Goal: Find specific page/section: Find specific page/section

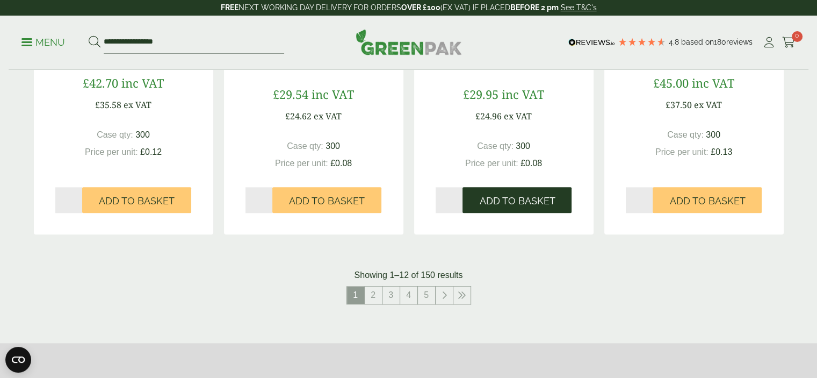
scroll to position [1181, 0]
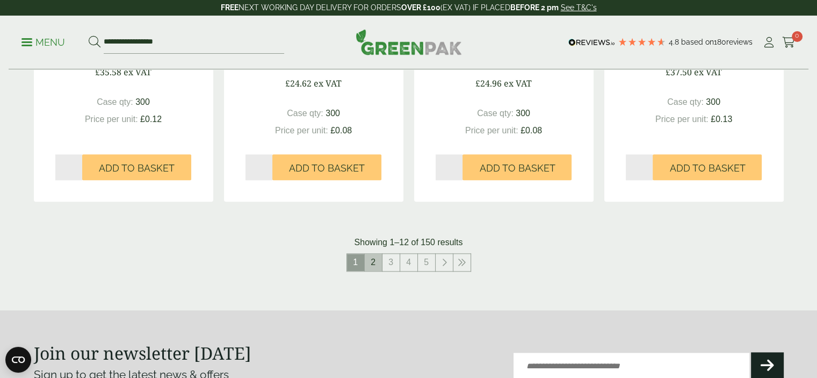
click at [372, 259] on link "2" at bounding box center [373, 261] width 17 height 17
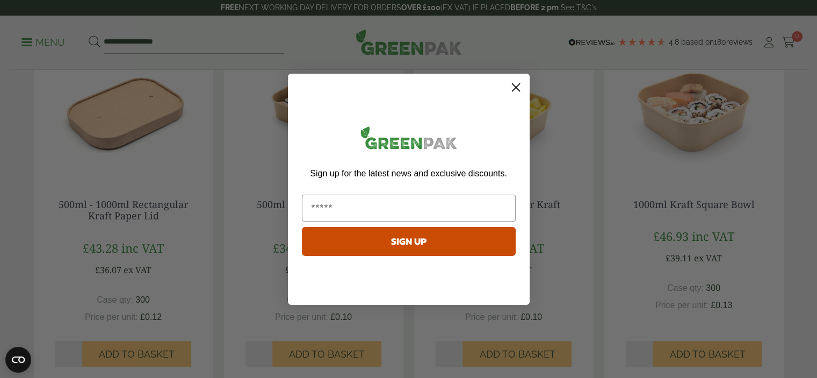
scroll to position [269, 0]
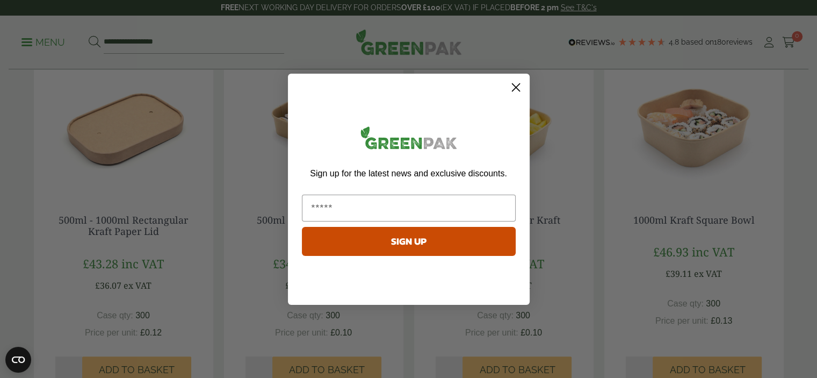
click at [513, 90] on icon "Close dialog" at bounding box center [516, 87] width 8 height 8
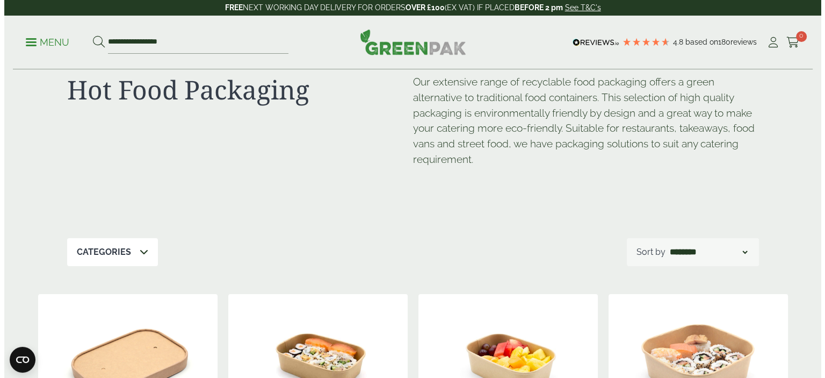
scroll to position [0, 0]
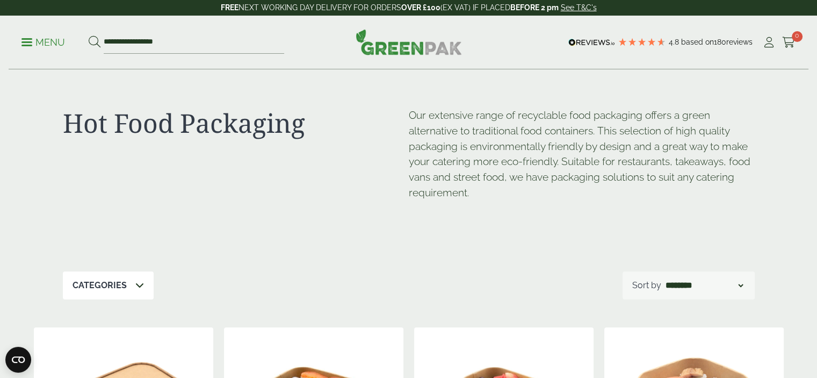
click at [32, 44] on p "Menu" at bounding box center [42, 42] width 43 height 13
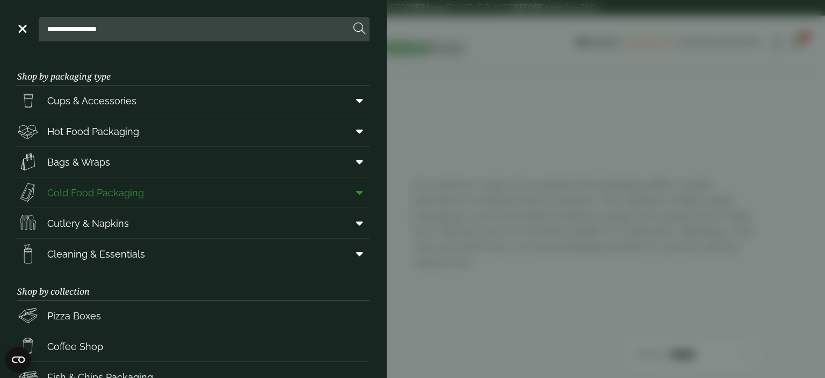
click at [131, 190] on span "Cold Food Packaging" at bounding box center [95, 192] width 97 height 14
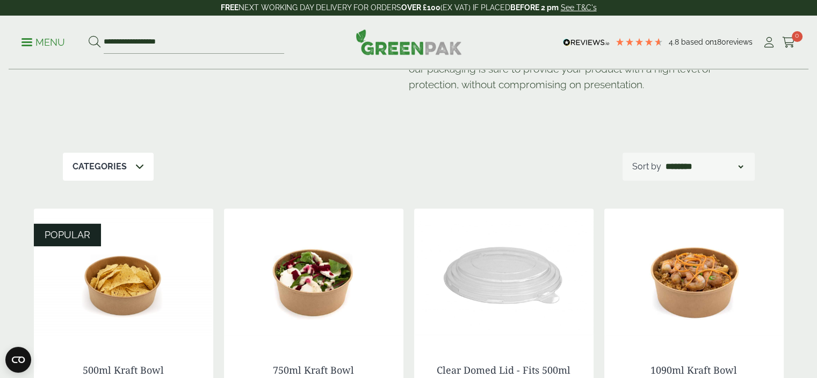
scroll to position [107, 0]
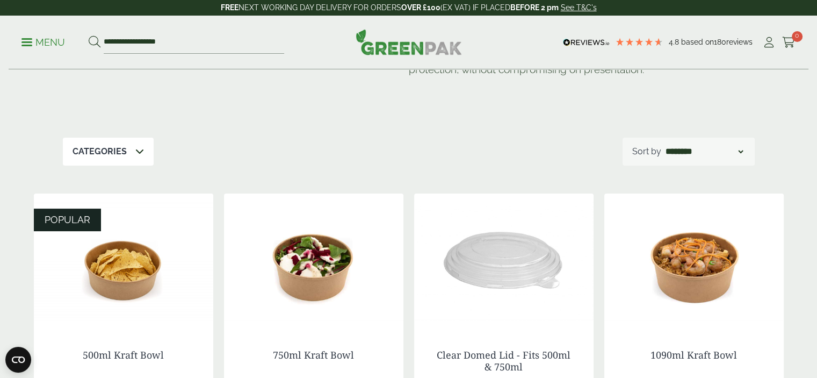
click at [134, 161] on div "Categories" at bounding box center [108, 151] width 91 height 28
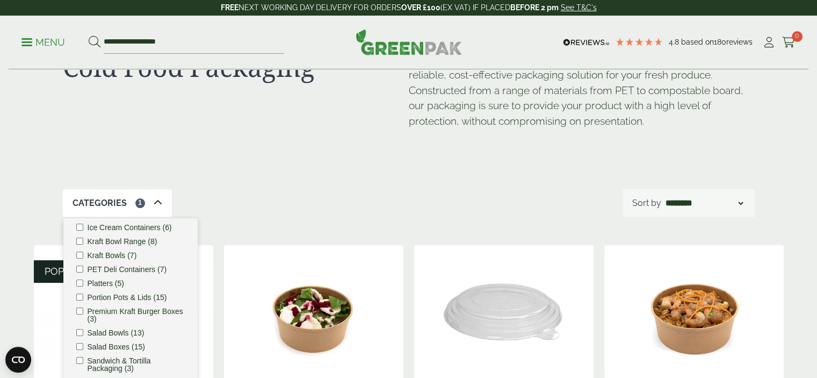
scroll to position [54, 0]
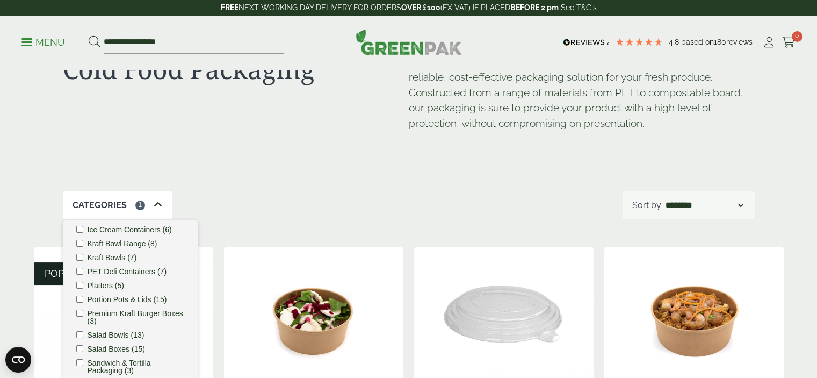
click at [295, 201] on div "Categories 1 Bagasse (1) Baguette Trays (2) Cafe. (3) Carry Packs (7) Cold Food…" at bounding box center [409, 205] width 692 height 28
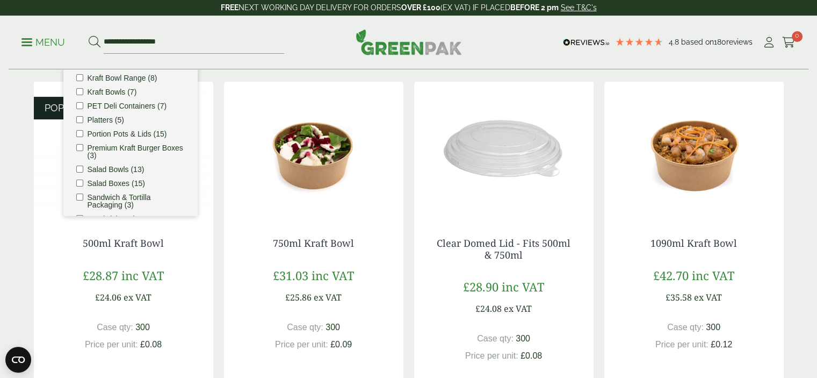
scroll to position [215, 0]
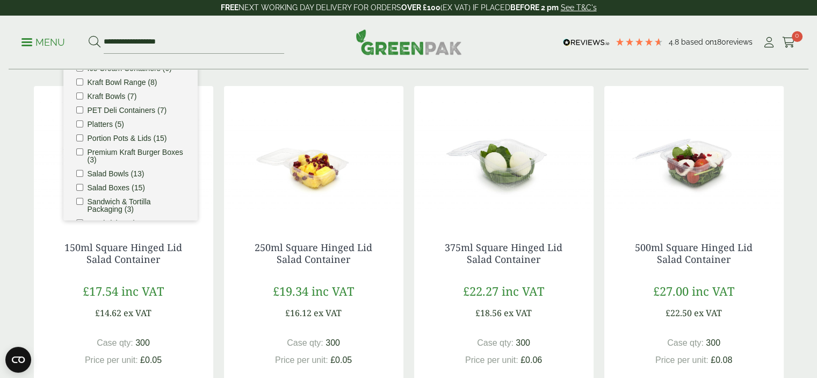
click at [325, 67] on div "**********" at bounding box center [409, 43] width 800 height 54
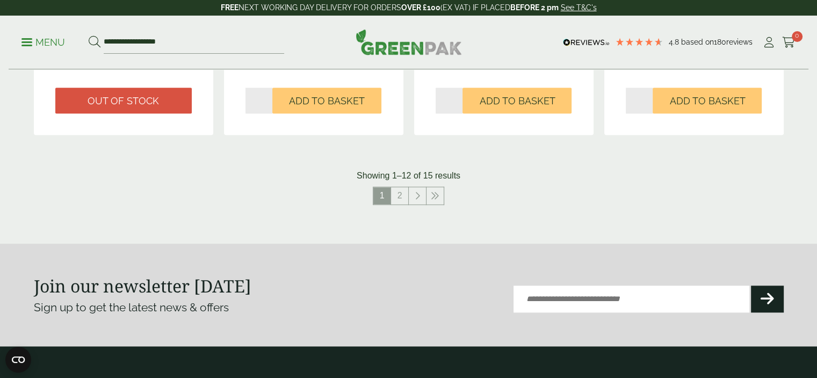
scroll to position [1235, 0]
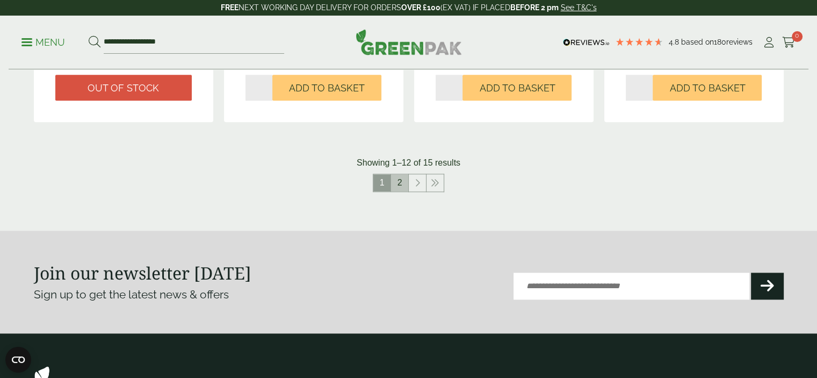
click at [400, 180] on link "2" at bounding box center [399, 182] width 17 height 17
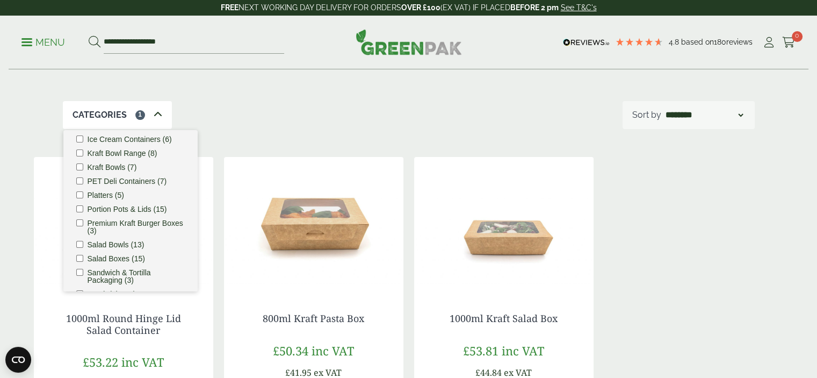
scroll to position [122, 0]
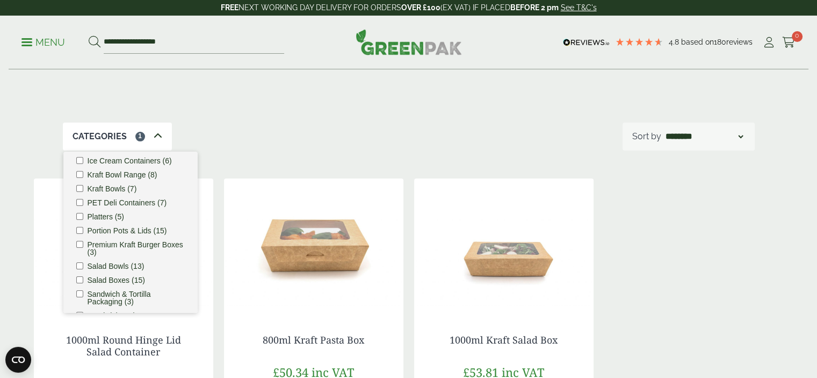
click at [155, 143] on div "Categories 1" at bounding box center [117, 136] width 109 height 28
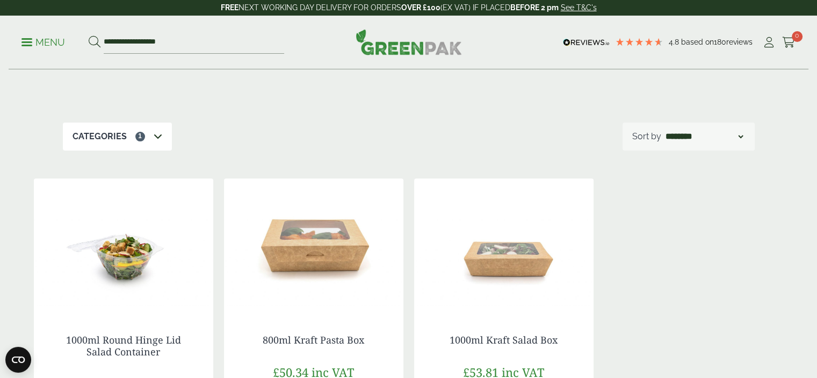
click at [155, 138] on icon at bounding box center [158, 136] width 9 height 9
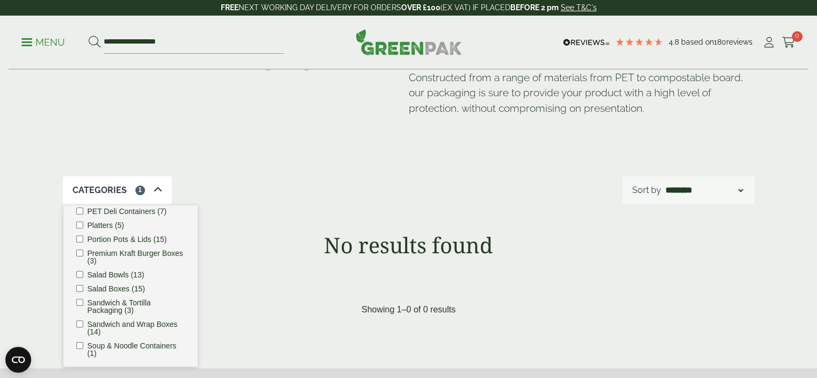
scroll to position [217, 0]
click at [148, 188] on div "Categories 1" at bounding box center [117, 190] width 109 height 28
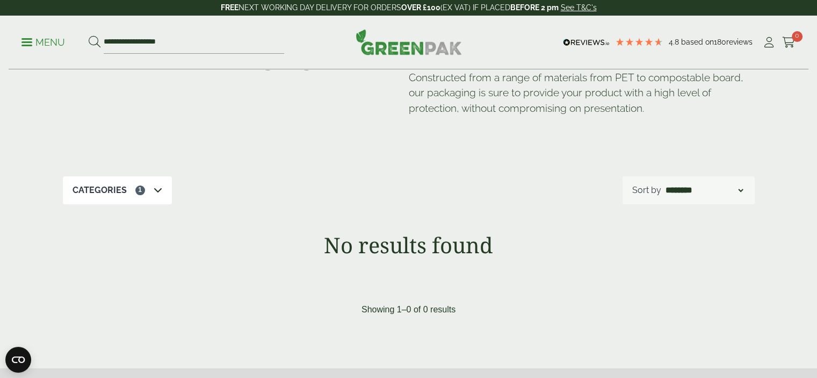
click at [147, 188] on div "Categories 1" at bounding box center [117, 190] width 109 height 28
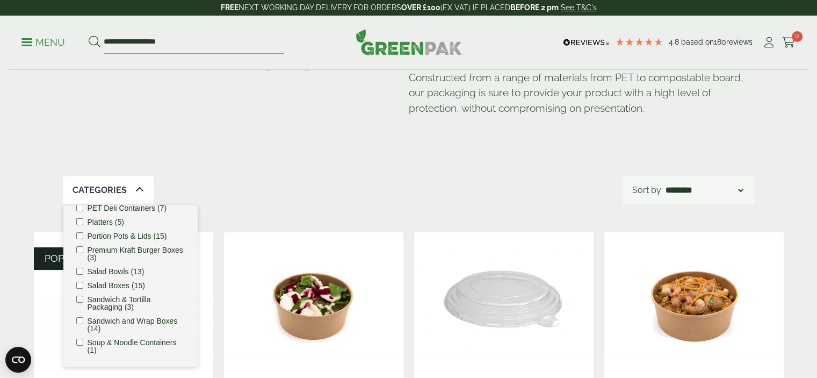
click at [378, 202] on div "Categories Bagasse (1) Baguette Trays (2) Cafe. (3) Carry Packs (7) Cold Food P…" at bounding box center [409, 190] width 692 height 28
click at [142, 190] on div "Categories" at bounding box center [108, 190] width 91 height 28
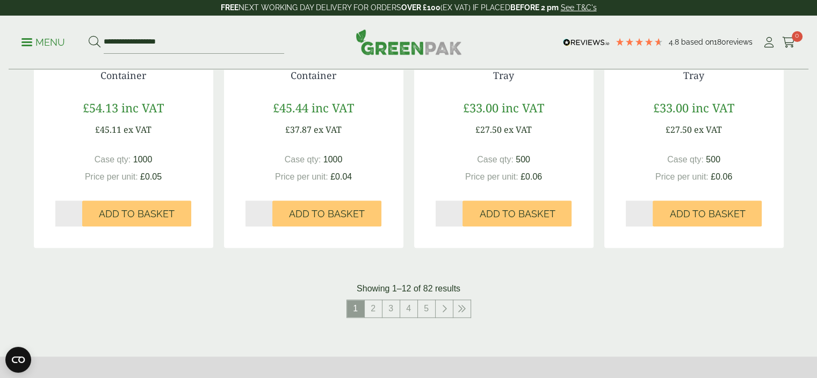
scroll to position [1143, 0]
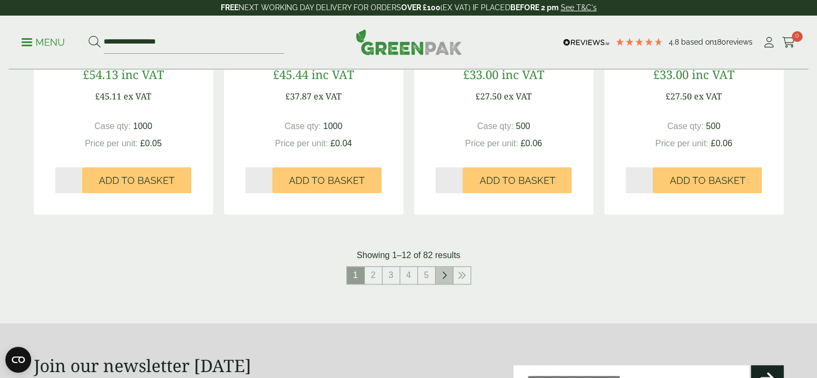
click at [443, 274] on icon at bounding box center [443, 275] width 5 height 9
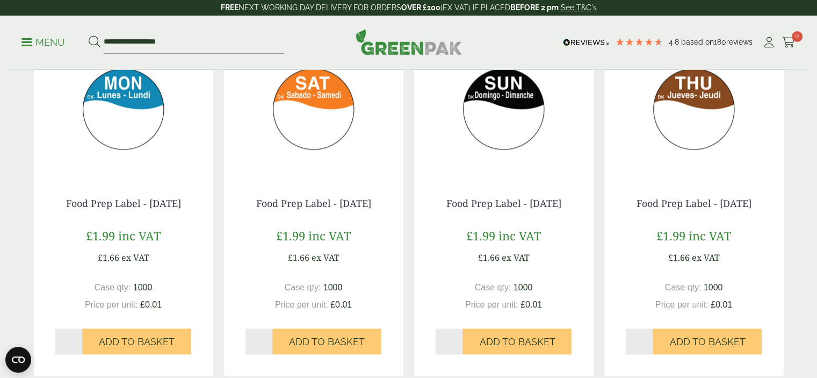
scroll to position [1250, 0]
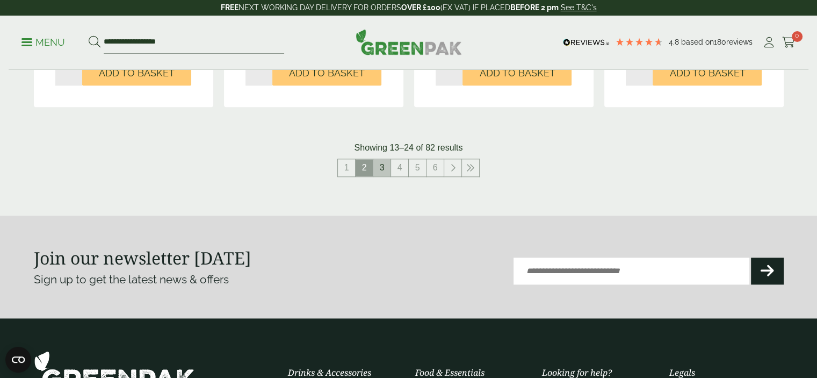
click at [384, 169] on link "3" at bounding box center [381, 167] width 17 height 17
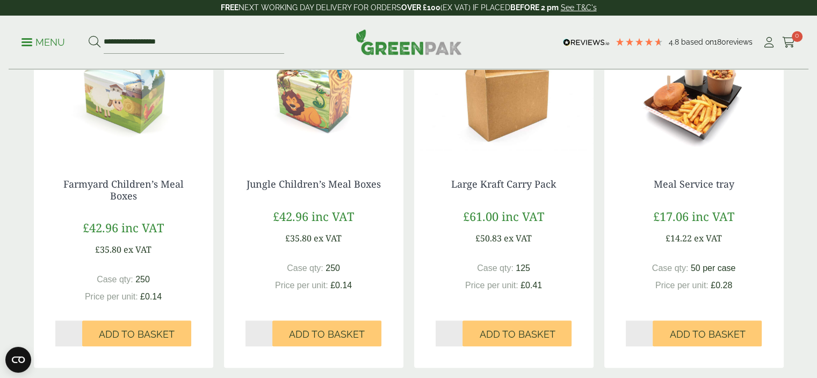
scroll to position [1181, 0]
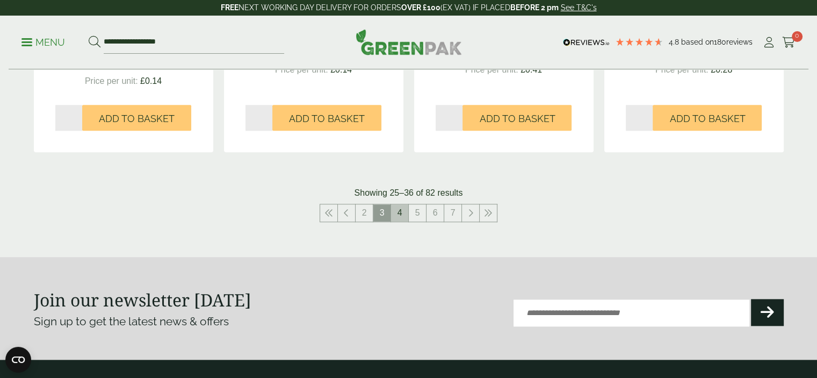
click at [395, 212] on link "4" at bounding box center [399, 212] width 17 height 17
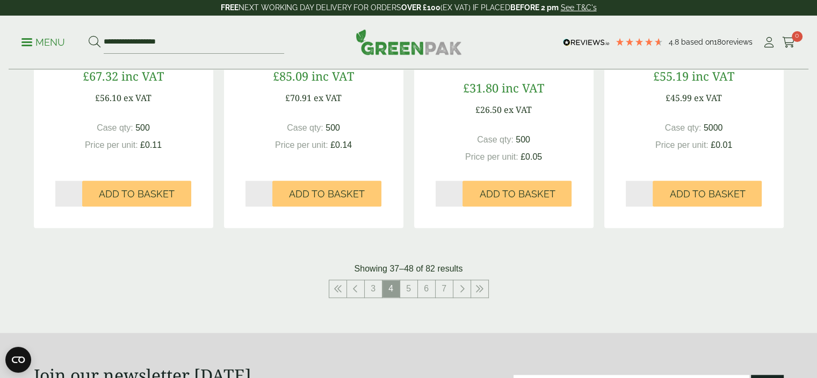
scroll to position [1181, 0]
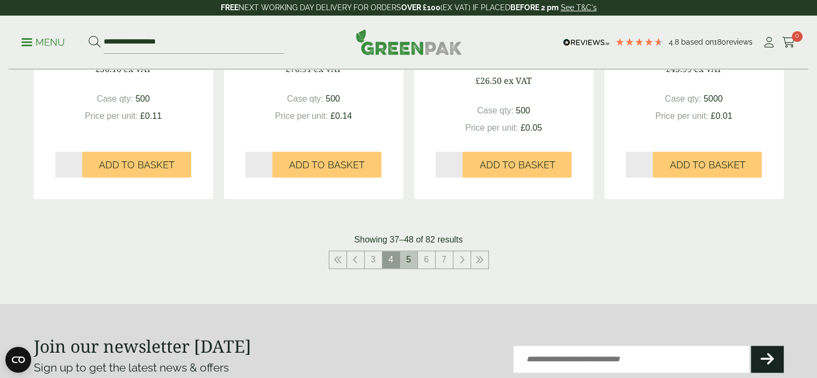
click at [408, 256] on link "5" at bounding box center [408, 259] width 17 height 17
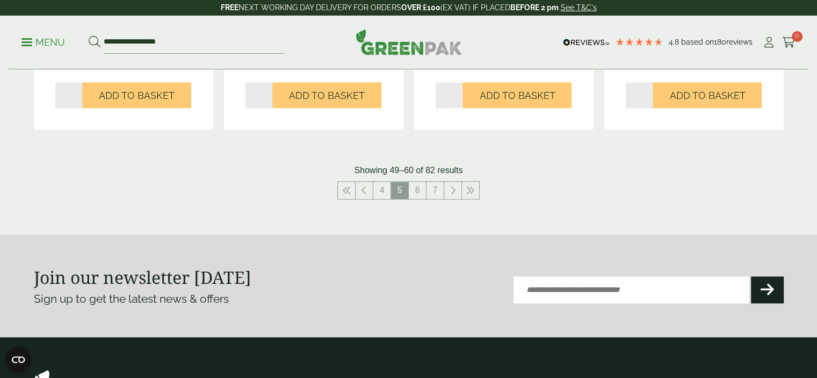
scroll to position [1181, 0]
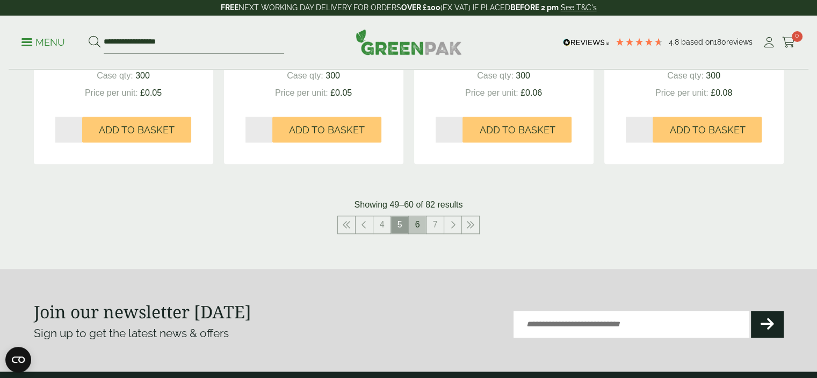
click at [419, 223] on link "6" at bounding box center [417, 224] width 17 height 17
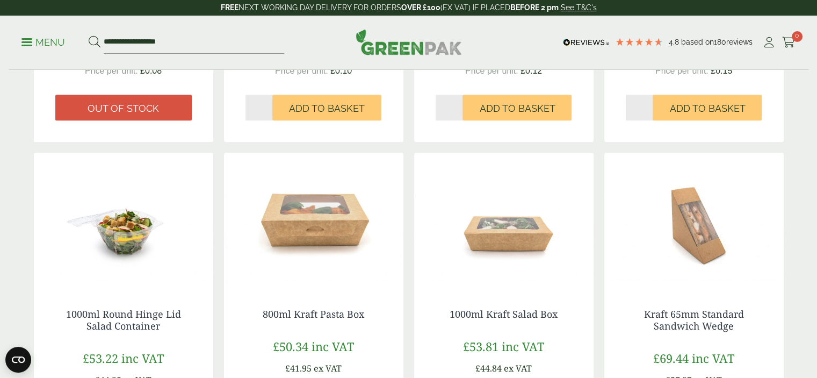
scroll to position [1074, 0]
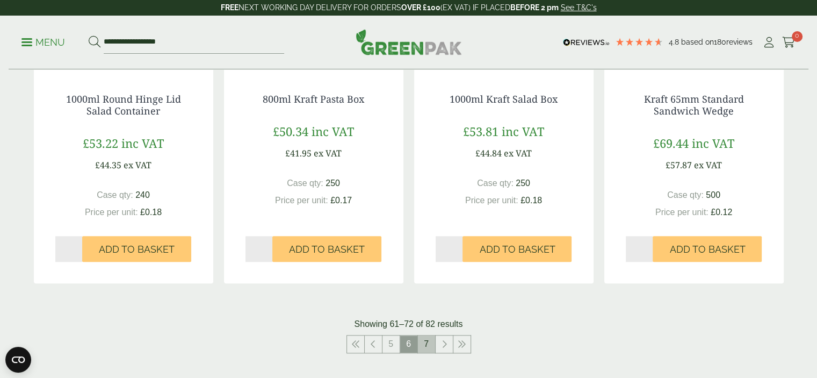
click at [429, 337] on link "7" at bounding box center [426, 343] width 17 height 17
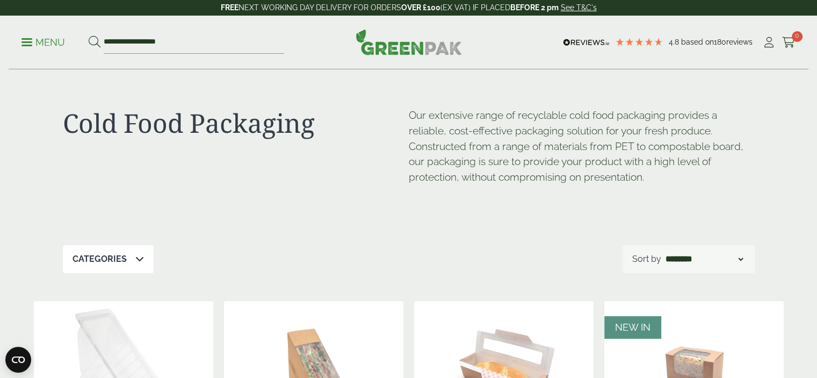
click at [47, 43] on p "Menu" at bounding box center [42, 42] width 43 height 13
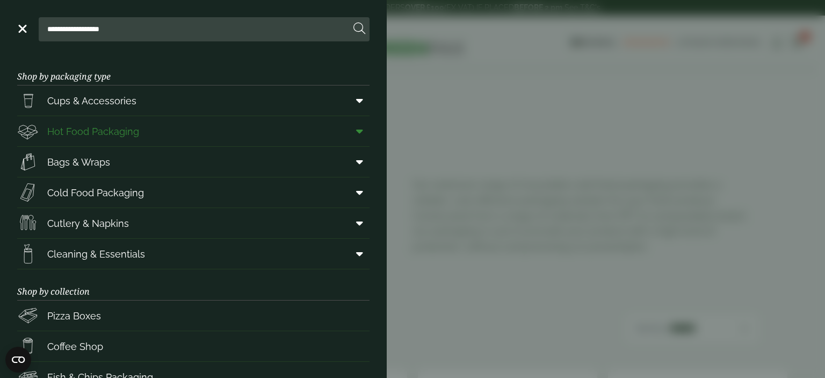
click at [92, 126] on span "Hot Food Packaging" at bounding box center [93, 131] width 92 height 14
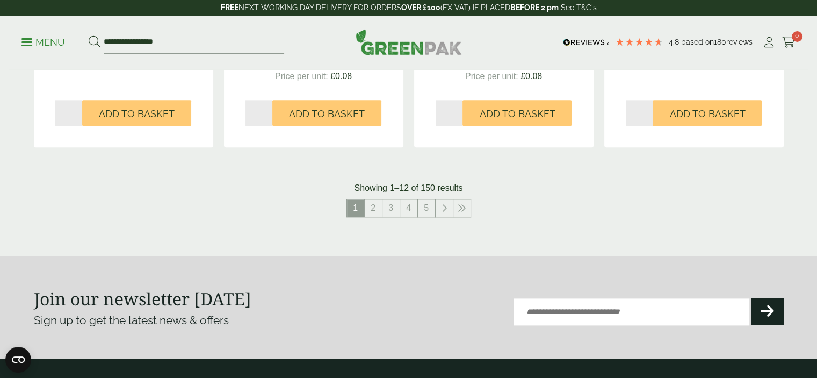
scroll to position [1235, 0]
click at [442, 214] on link at bounding box center [444, 208] width 17 height 17
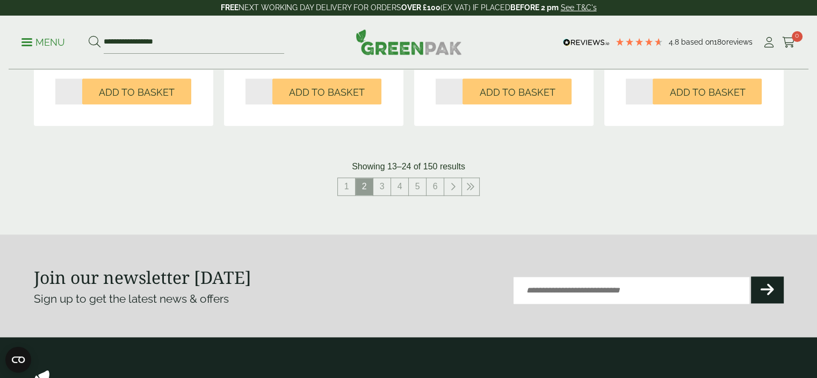
scroll to position [1289, 0]
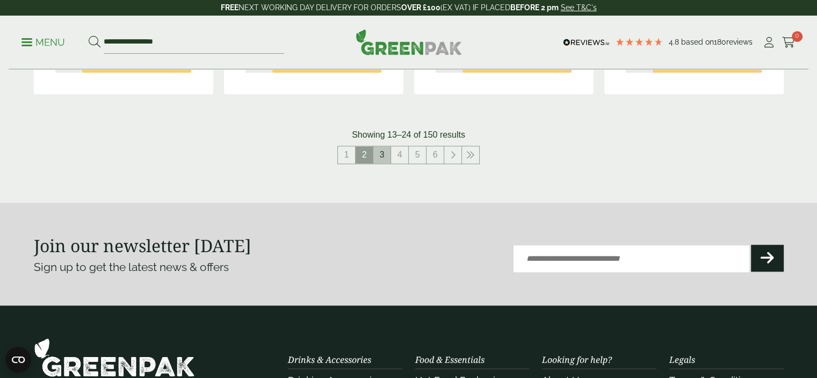
click at [389, 155] on link "3" at bounding box center [381, 154] width 17 height 17
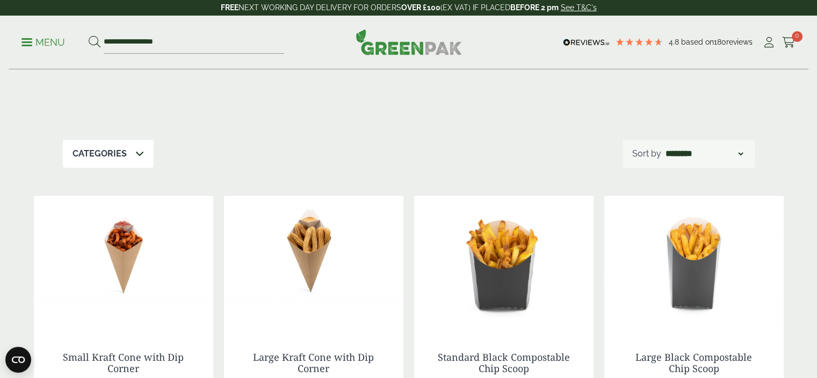
scroll to position [107, 0]
